Goal: Task Accomplishment & Management: Use online tool/utility

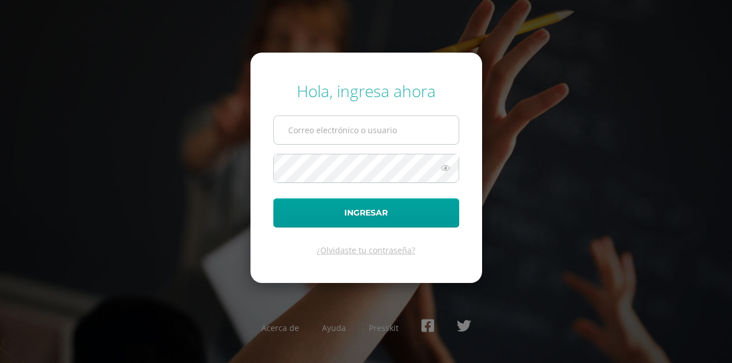
click at [354, 136] on input "text" at bounding box center [366, 130] width 185 height 28
type input "pedagogia@lasallechiquimula.edu.gt"
click at [273, 199] on button "Ingresar" at bounding box center [366, 213] width 186 height 29
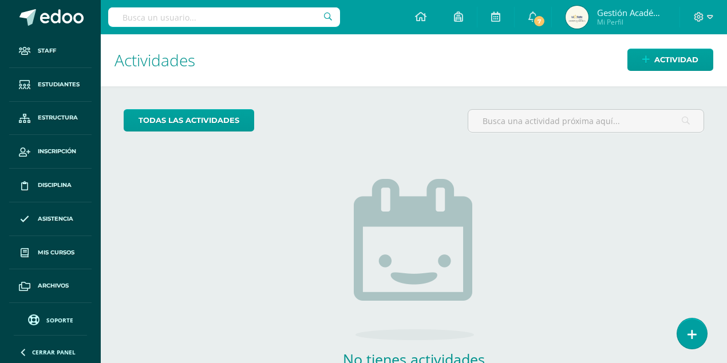
click at [264, 9] on input "text" at bounding box center [224, 16] width 232 height 19
click at [213, 22] on input "text" at bounding box center [224, 16] width 232 height 19
click at [213, 13] on input "text" at bounding box center [224, 16] width 232 height 19
click at [236, 13] on input "text" at bounding box center [224, 16] width 232 height 19
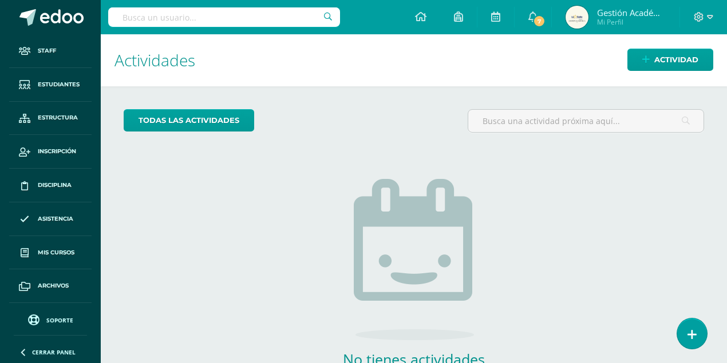
click at [174, 13] on input "text" at bounding box center [224, 16] width 232 height 19
click at [251, 25] on input "text" at bounding box center [224, 16] width 232 height 19
type input "[PERSON_NAME]"
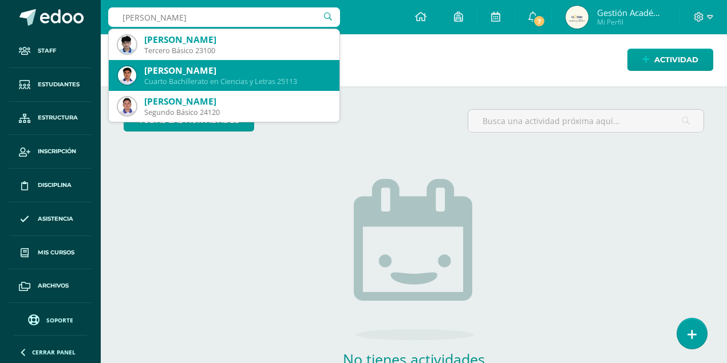
click at [203, 69] on div "[PERSON_NAME]" at bounding box center [237, 71] width 186 height 12
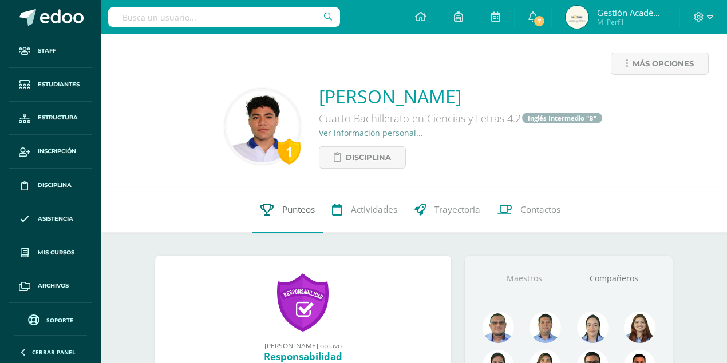
click at [299, 204] on span "Punteos" at bounding box center [298, 210] width 33 height 12
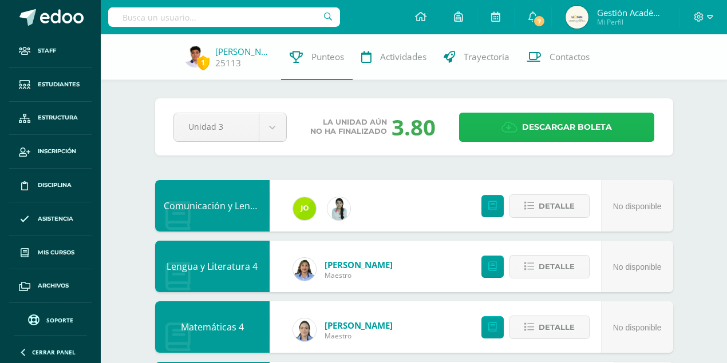
click at [548, 128] on span "Descargar boleta" at bounding box center [567, 127] width 90 height 28
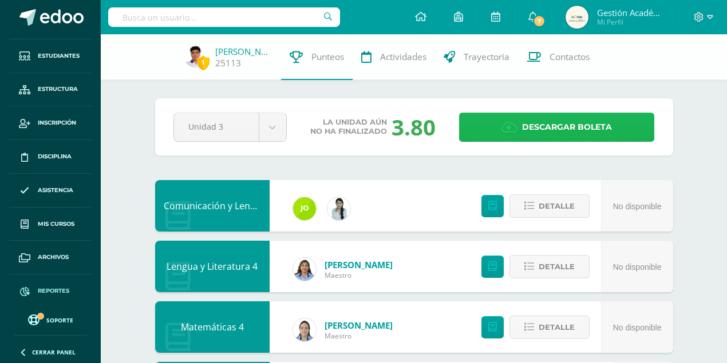
scroll to position [38, 0]
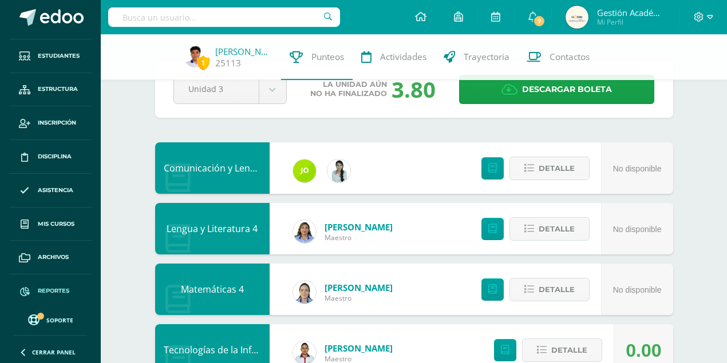
click at [64, 291] on span "Reportes" at bounding box center [53, 291] width 31 height 9
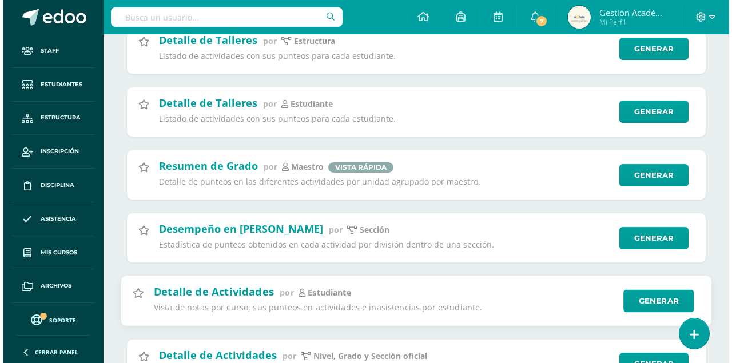
scroll to position [267, 0]
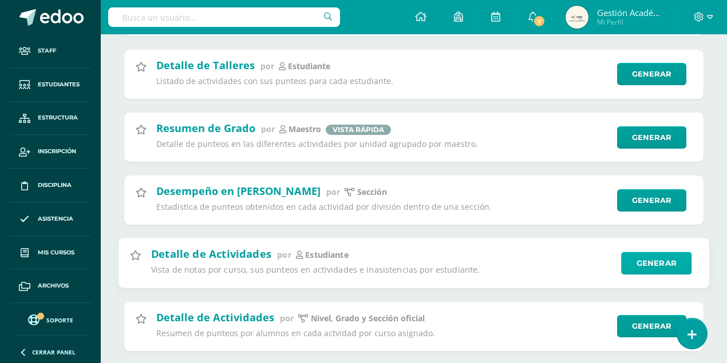
type input "Activid"
click at [649, 271] on link "Generar" at bounding box center [656, 263] width 70 height 23
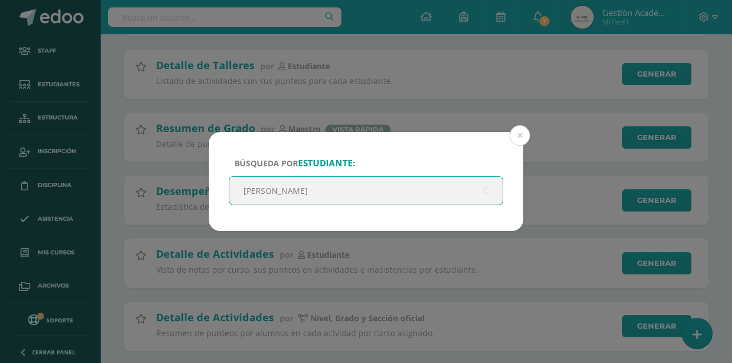
type input "[PERSON_NAME]"
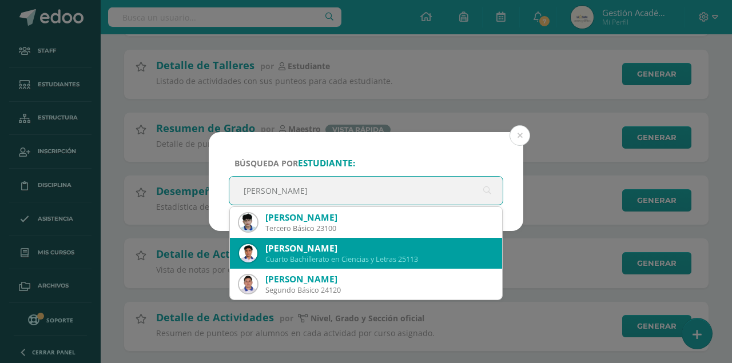
click at [394, 256] on div "Cuarto Bachillerato en Ciencias y Letras 25113" at bounding box center [379, 260] width 228 height 10
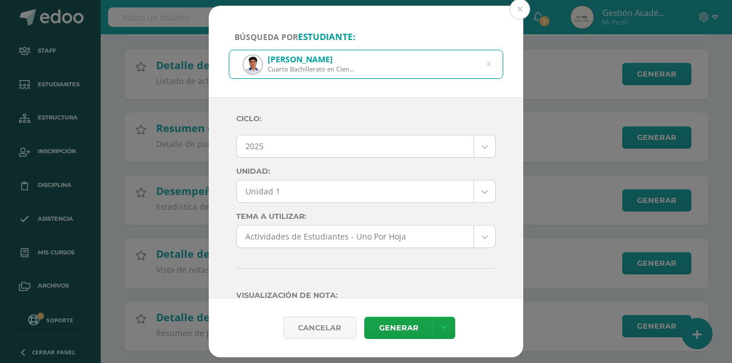
click at [324, 187] on body "Búsqueda por estudiante: Steven Andrés Gálvez Gutiérrez Cuarto Bachillerato en …" at bounding box center [366, 186] width 732 height 907
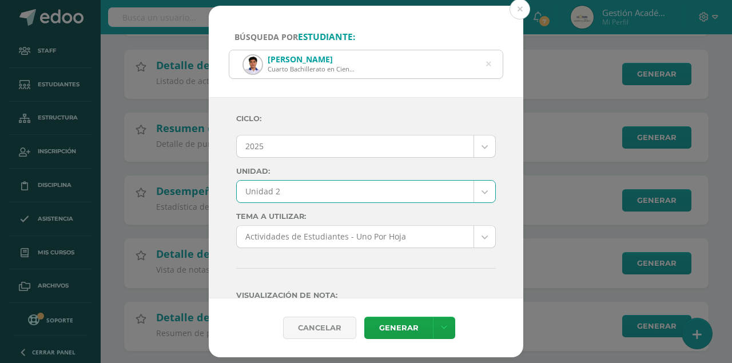
select select "Unidad 2"
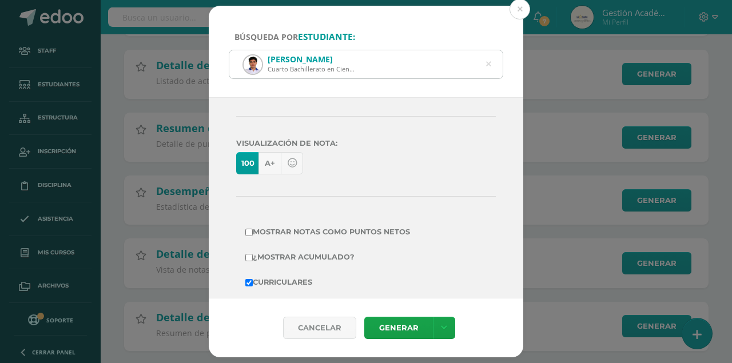
scroll to position [191, 0]
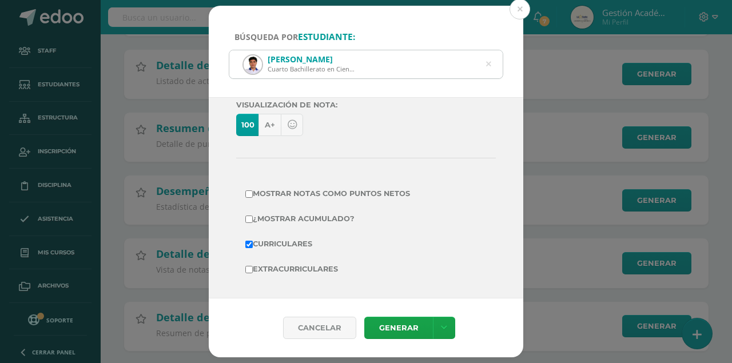
click at [271, 212] on label "¿Mostrar acumulado?" at bounding box center [365, 219] width 241 height 16
click at [253, 216] on input "¿Mostrar acumulado?" at bounding box center [248, 219] width 7 height 7
checkbox input "true"
click at [310, 194] on label "Mostrar Notas Como Puntos Netos" at bounding box center [365, 194] width 241 height 16
click at [253, 194] on input "Mostrar Notas Como Puntos Netos" at bounding box center [248, 194] width 7 height 7
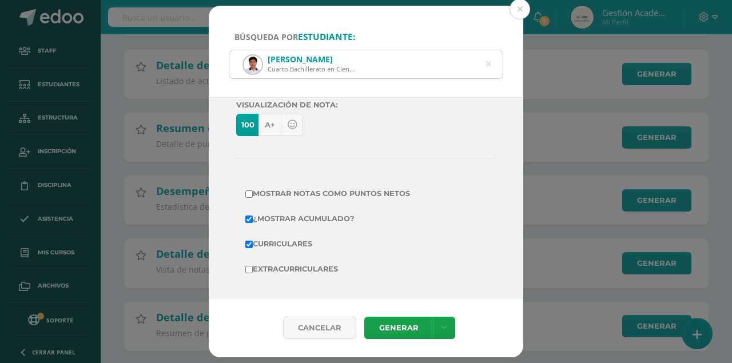
checkbox input "true"
click at [412, 331] on link "Generar" at bounding box center [398, 328] width 69 height 22
